Goal: Task Accomplishment & Management: Complete application form

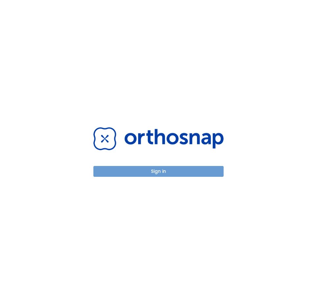
click at [146, 171] on button "Sign in" at bounding box center [158, 171] width 130 height 11
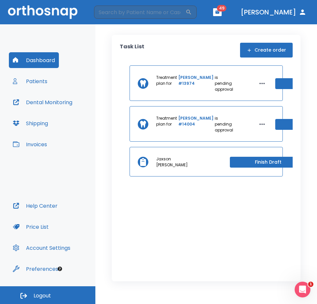
click at [275, 50] on button "Create order" at bounding box center [266, 50] width 53 height 15
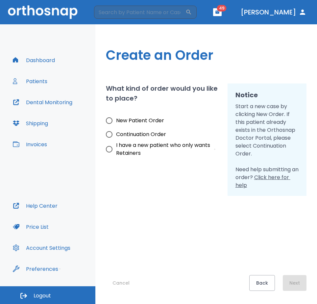
click at [110, 121] on input "New Patient Order" at bounding box center [109, 121] width 14 height 14
radio input "true"
click at [179, 203] on div "Cancel Back Next" at bounding box center [206, 243] width 201 height 95
click at [294, 284] on button "Next" at bounding box center [295, 283] width 24 height 16
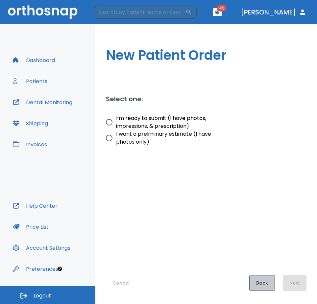
click at [270, 283] on button "Back" at bounding box center [262, 283] width 26 height 16
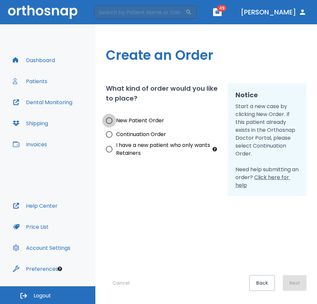
click at [110, 121] on input "New Patient Order" at bounding box center [109, 121] width 14 height 14
radio input "true"
click at [297, 284] on button "Next" at bounding box center [295, 283] width 24 height 16
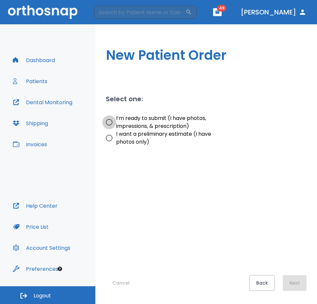
click at [108, 121] on input "I’m ready to submit (I have photos, impressions, & prescription)" at bounding box center [109, 122] width 14 height 14
radio input "true"
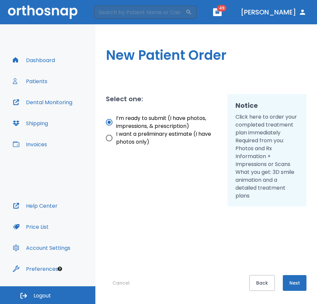
click at [300, 280] on button "Next" at bounding box center [295, 283] width 24 height 16
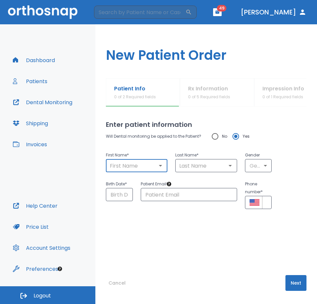
click at [125, 164] on input "text" at bounding box center [137, 165] width 58 height 9
type input "[PERSON_NAME]"
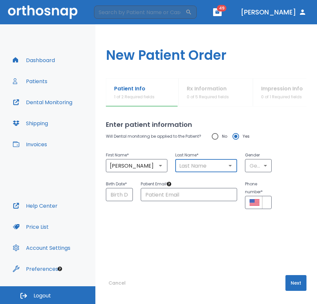
click at [189, 165] on input "text" at bounding box center [206, 165] width 58 height 9
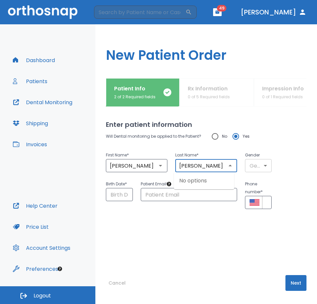
type input "[PERSON_NAME]"
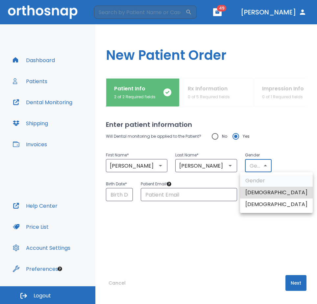
click at [250, 166] on body "​ 49 [PERSON_NAME] Dashboard Patients Dental Monitoring Shipping Invoices Help …" at bounding box center [158, 152] width 317 height 304
click at [262, 204] on li "[DEMOGRAPHIC_DATA]" at bounding box center [276, 205] width 73 height 12
type input "0"
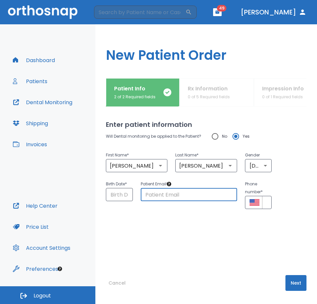
paste input "[EMAIL_ADDRESS][DOMAIN_NAME]"
type input "[EMAIL_ADDRESS][DOMAIN_NAME]"
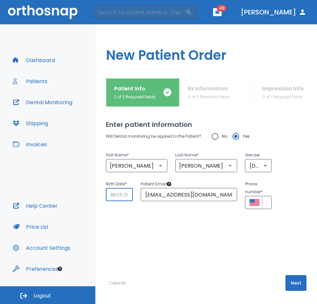
click at [111, 197] on input "Choose date" at bounding box center [119, 194] width 27 height 13
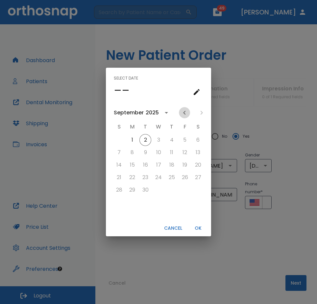
click at [185, 110] on icon "Previous month" at bounding box center [185, 113] width 8 height 8
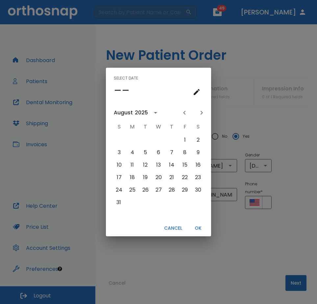
click at [185, 110] on icon "Previous month" at bounding box center [185, 113] width 8 height 8
click at [146, 139] on button "3" at bounding box center [145, 140] width 12 height 12
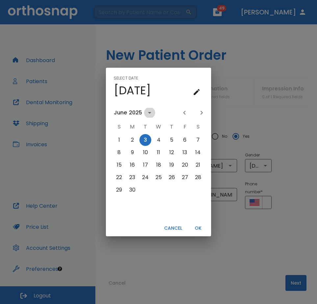
click at [150, 112] on icon "calendar view is open, switch to year view" at bounding box center [149, 113] width 3 height 2
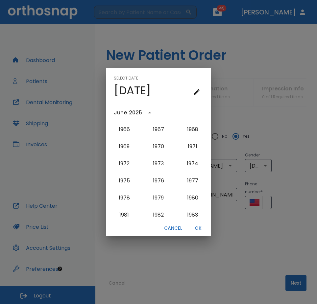
scroll to position [364, 0]
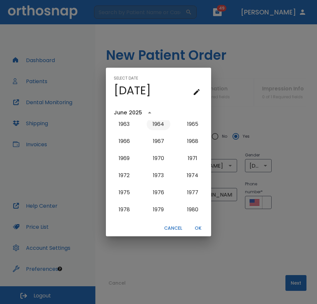
click at [161, 122] on button "1964" at bounding box center [159, 124] width 24 height 12
type input "[DATE]"
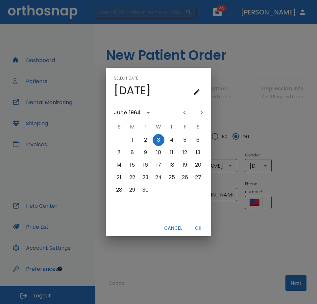
scroll to position [0, 0]
click at [200, 226] on button "OK" at bounding box center [197, 228] width 21 height 11
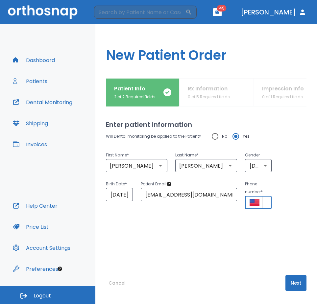
click at [262, 201] on input "+1" at bounding box center [267, 202] width 10 height 13
click at [263, 201] on input "+1" at bounding box center [267, 202] width 10 height 13
click at [252, 198] on button "Select country" at bounding box center [255, 203] width 10 height 10
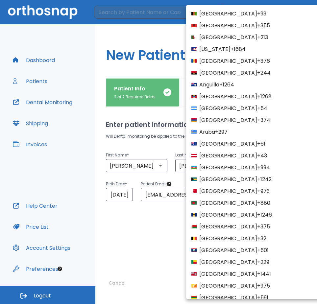
scroll to position [2483, 0]
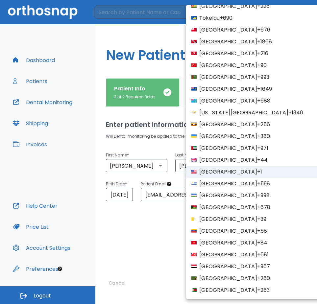
click at [160, 273] on div at bounding box center [158, 152] width 317 height 304
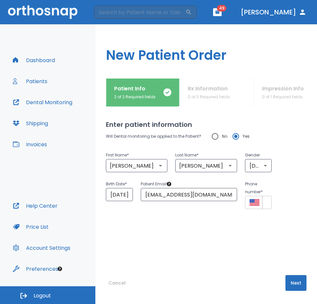
click at [263, 199] on input "+1" at bounding box center [267, 202] width 10 height 13
click at [256, 201] on icon "Select country" at bounding box center [255, 202] width 10 height 7
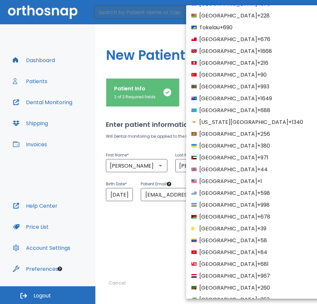
scroll to position [2483, 0]
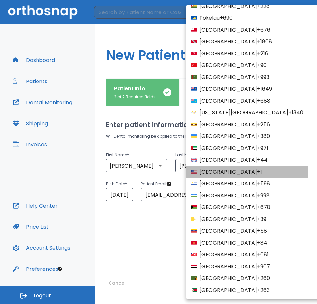
click at [203, 172] on span "[GEOGRAPHIC_DATA]" at bounding box center [228, 172] width 58 height 8
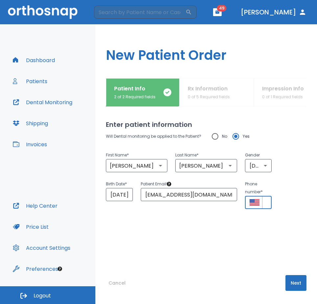
scroll to position [0, 16]
click at [265, 201] on input "+1 (10)" at bounding box center [267, 202] width 10 height 13
click at [265, 204] on input "+1 (10)" at bounding box center [267, 202] width 10 height 13
click at [265, 203] on input "+1 (10)" at bounding box center [267, 202] width 10 height 13
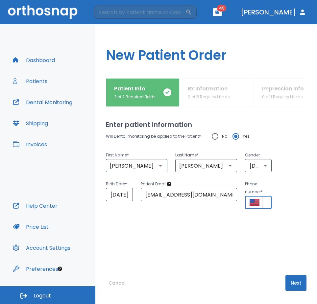
click at [265, 203] on input "+1 (10)" at bounding box center [267, 202] width 10 height 13
click at [265, 200] on input "+1 (10)" at bounding box center [267, 202] width 10 height 13
click at [262, 204] on input "+1 (10)" at bounding box center [267, 202] width 10 height 13
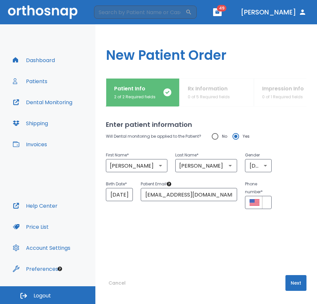
click at [270, 200] on div "Birth Date * [DEMOGRAPHIC_DATA] ​ Patient Email * [EMAIL_ADDRESS][DOMAIN_NAME] …" at bounding box center [202, 190] width 209 height 37
click at [265, 202] on input "+1 (10)" at bounding box center [267, 202] width 10 height 13
click at [265, 200] on input "+1 (10)" at bounding box center [267, 202] width 10 height 13
click at [250, 206] on icon "Select country" at bounding box center [255, 202] width 10 height 7
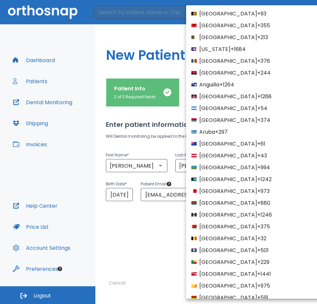
scroll to position [2483, 0]
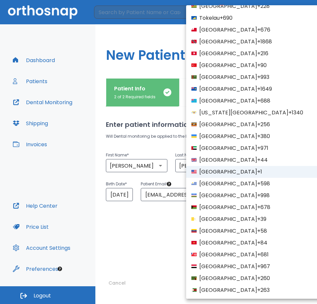
click at [223, 170] on span "[GEOGRAPHIC_DATA]" at bounding box center [228, 172] width 58 height 8
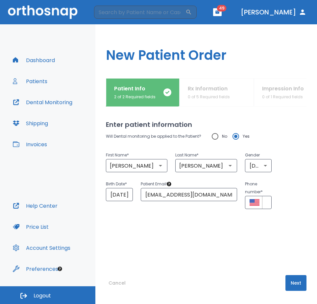
scroll to position [0, 16]
click at [266, 203] on input "+1 (10)" at bounding box center [267, 202] width 10 height 13
click at [262, 200] on input "+1 (10)" at bounding box center [267, 202] width 10 height 13
click at [263, 202] on input "+1 (10)" at bounding box center [267, 202] width 10 height 13
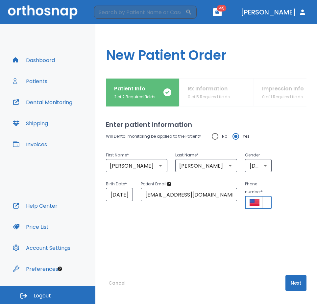
click at [263, 202] on input "+1 (10)" at bounding box center [267, 202] width 10 height 13
click at [265, 200] on input "+1 (10)" at bounding box center [267, 202] width 10 height 13
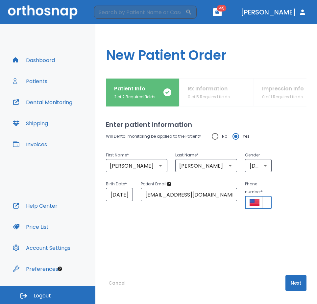
paste input "6 (108) 416-1671"
click at [265, 201] on input "[PHONE_NUMBER]" at bounding box center [267, 202] width 10 height 13
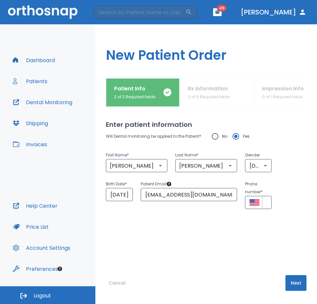
click at [261, 191] on p "Phone number *" at bounding box center [258, 188] width 27 height 16
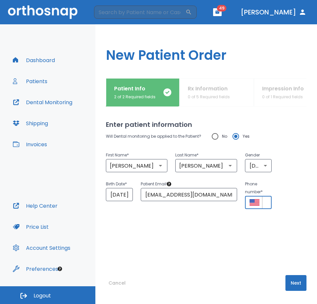
click at [262, 200] on input "[PHONE_NUMBER]" at bounding box center [267, 202] width 10 height 13
click at [258, 193] on p "Phone number *" at bounding box center [258, 188] width 27 height 16
click at [267, 203] on input "[PHONE_NUMBER]" at bounding box center [267, 202] width 10 height 13
paste input "tel"
type input "[PHONE_NUMBER]"
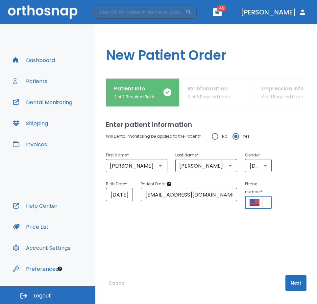
scroll to position [0, 43]
click at [256, 200] on icon "Select country" at bounding box center [255, 202] width 10 height 7
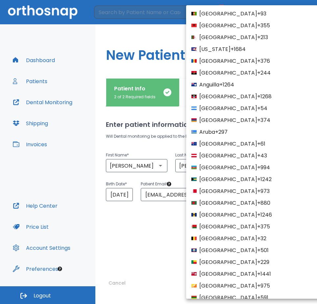
scroll to position [2483, 0]
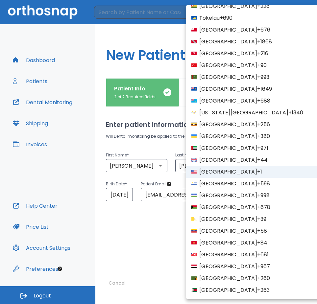
click at [146, 237] on div at bounding box center [158, 152] width 317 height 304
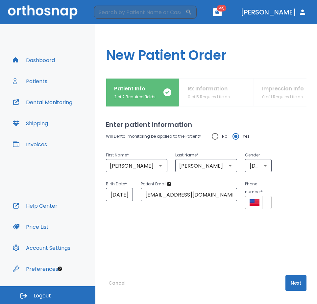
click at [250, 198] on button "Select country" at bounding box center [255, 203] width 10 height 10
click at [218, 228] on div "Will Dental monitoring be applied to the Patient? No Yes First Name * [PERSON_N…" at bounding box center [206, 189] width 201 height 119
click at [296, 277] on button "Next" at bounding box center [296, 283] width 21 height 16
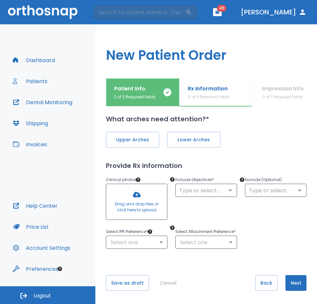
scroll to position [13, 0]
click at [261, 280] on button "Back" at bounding box center [266, 283] width 22 height 16
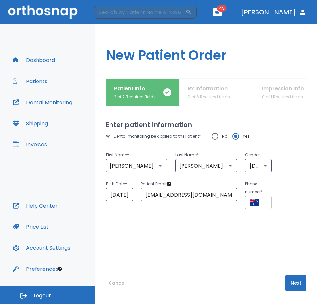
click at [256, 205] on icon "Select country" at bounding box center [255, 202] width 10 height 7
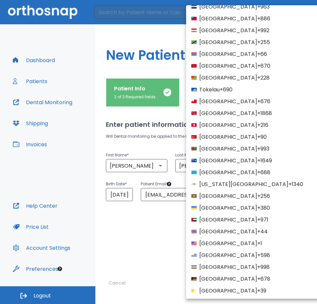
scroll to position [2455, 0]
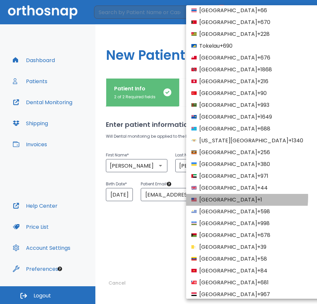
click at [223, 197] on span "[GEOGRAPHIC_DATA]" at bounding box center [228, 200] width 58 height 8
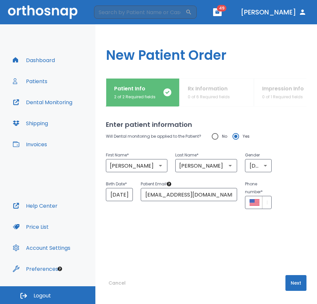
scroll to position [0, 0]
click at [273, 202] on div "Birth Date * [DEMOGRAPHIC_DATA] ​ Patient Email * [EMAIL_ADDRESS][DOMAIN_NAME] …" at bounding box center [202, 190] width 209 height 37
click at [271, 203] on div "Birth Date * [DEMOGRAPHIC_DATA] ​ Patient Email * [EMAIL_ADDRESS][DOMAIN_NAME] …" at bounding box center [202, 190] width 209 height 37
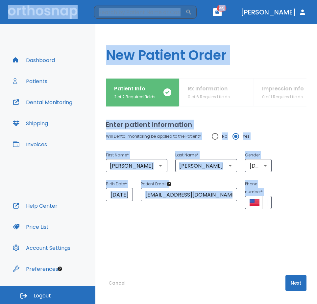
click at [271, 202] on div "Birth Date * [DEMOGRAPHIC_DATA] ​ Patient Email * [EMAIL_ADDRESS][DOMAIN_NAME] …" at bounding box center [202, 190] width 209 height 37
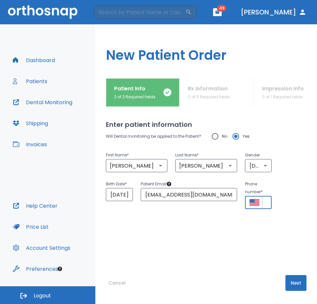
click at [266, 205] on input "+1 (084) 161-671" at bounding box center [267, 202] width 10 height 13
click at [266, 204] on input "+1 (084) 161-671" at bounding box center [267, 202] width 10 height 13
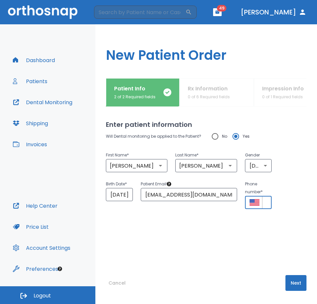
paste input "tel"
type input "+1 (084) 161-671"
click at [264, 200] on input "+1 (084) 161-671" at bounding box center [267, 202] width 10 height 13
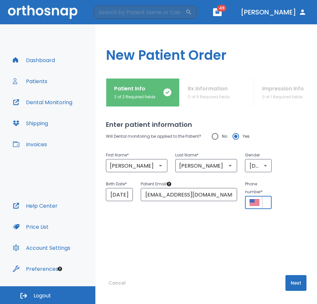
drag, startPoint x: 264, startPoint y: 200, endPoint x: 269, endPoint y: 217, distance: 17.7
click at [269, 217] on div "Will Dental monitoring be applied to the Patient? No Yes First Name * [PERSON_N…" at bounding box center [206, 189] width 201 height 119
click at [295, 280] on button "Next" at bounding box center [296, 283] width 21 height 16
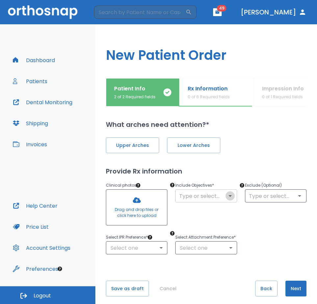
click at [226, 196] on icon "Open" at bounding box center [230, 196] width 8 height 8
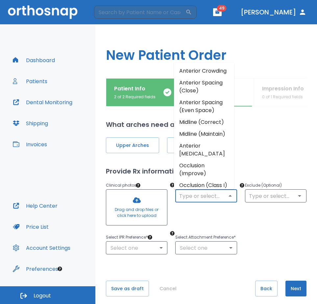
click at [226, 196] on icon "Close" at bounding box center [230, 196] width 8 height 8
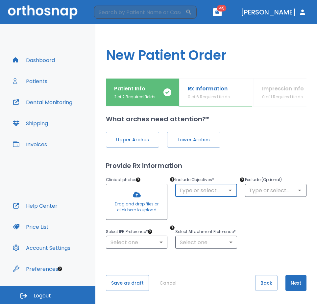
scroll to position [13, 0]
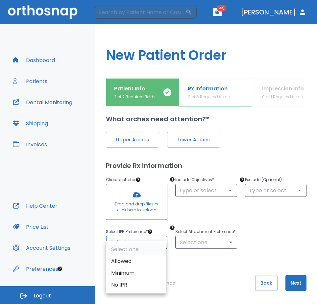
click at [162, 232] on body "​ 49 [PERSON_NAME] Dashboard Patients Dental Monitoring Shipping Invoices Help …" at bounding box center [158, 152] width 317 height 304
click at [132, 261] on li "Allowed" at bounding box center [136, 262] width 60 height 12
type input "1"
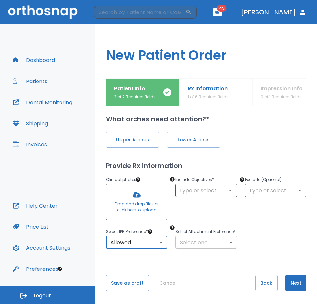
click at [230, 240] on body "​ 49 [PERSON_NAME] Dashboard Patients Dental Monitoring Shipping Invoices Help …" at bounding box center [158, 152] width 317 height 304
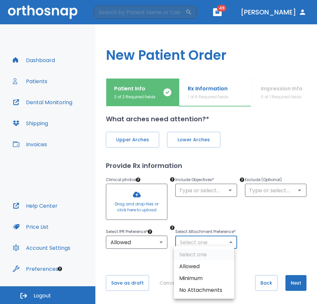
click at [189, 266] on li "Allowed" at bounding box center [204, 267] width 60 height 12
type input "1"
